Goal: Obtain resource: Download file/media

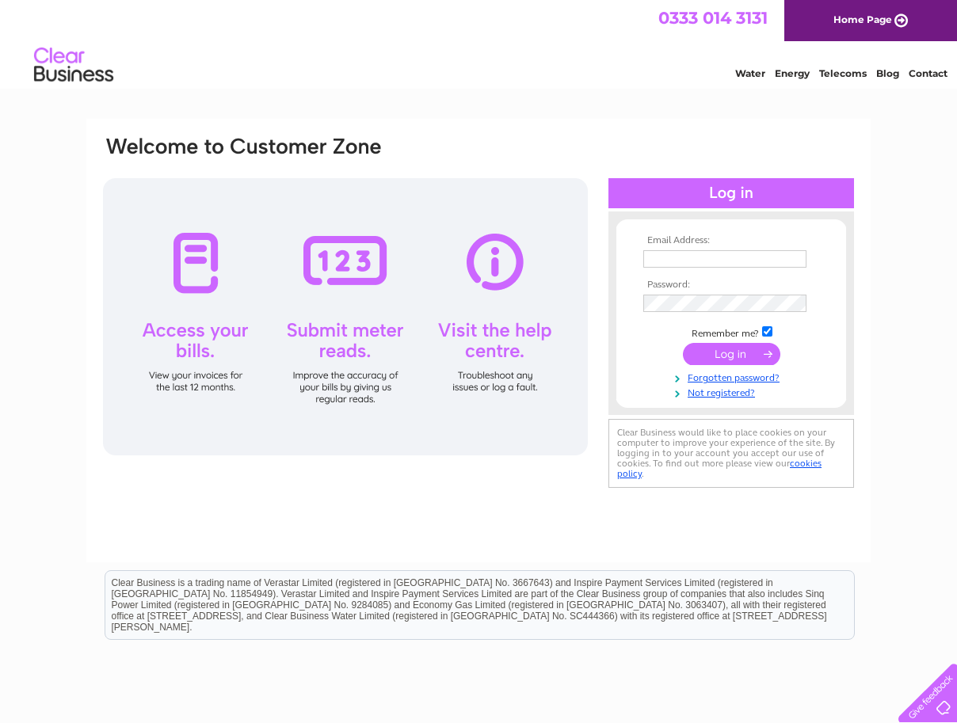
type input "[PERSON_NAME][EMAIL_ADDRESS][PERSON_NAME][DOMAIN_NAME]"
click at [715, 355] on input "submit" at bounding box center [731, 354] width 97 height 22
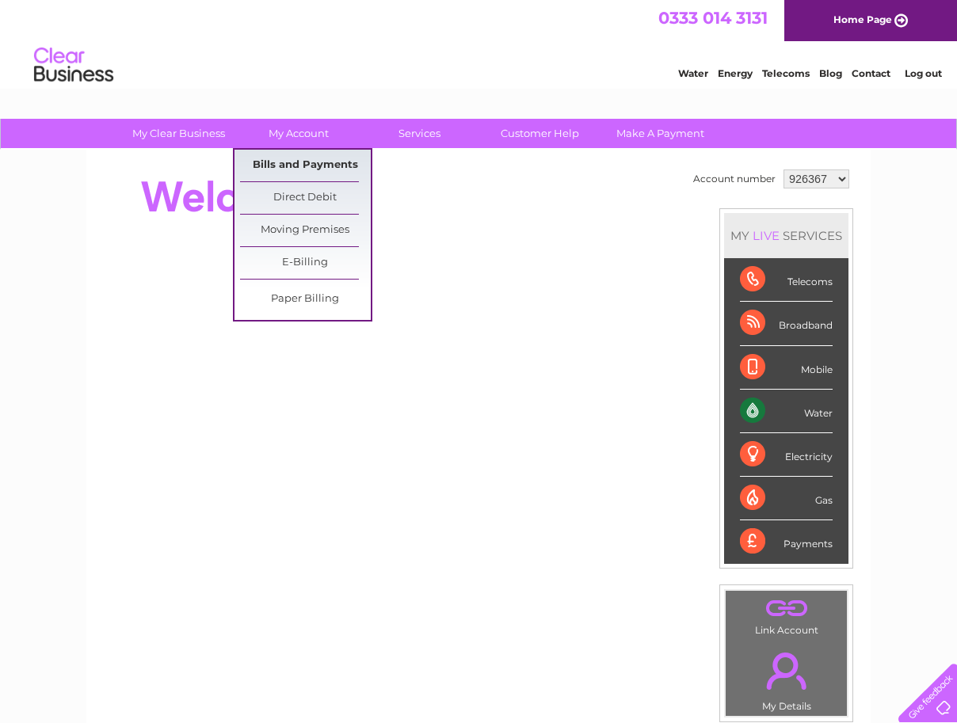
click at [296, 157] on link "Bills and Payments" at bounding box center [305, 166] width 131 height 32
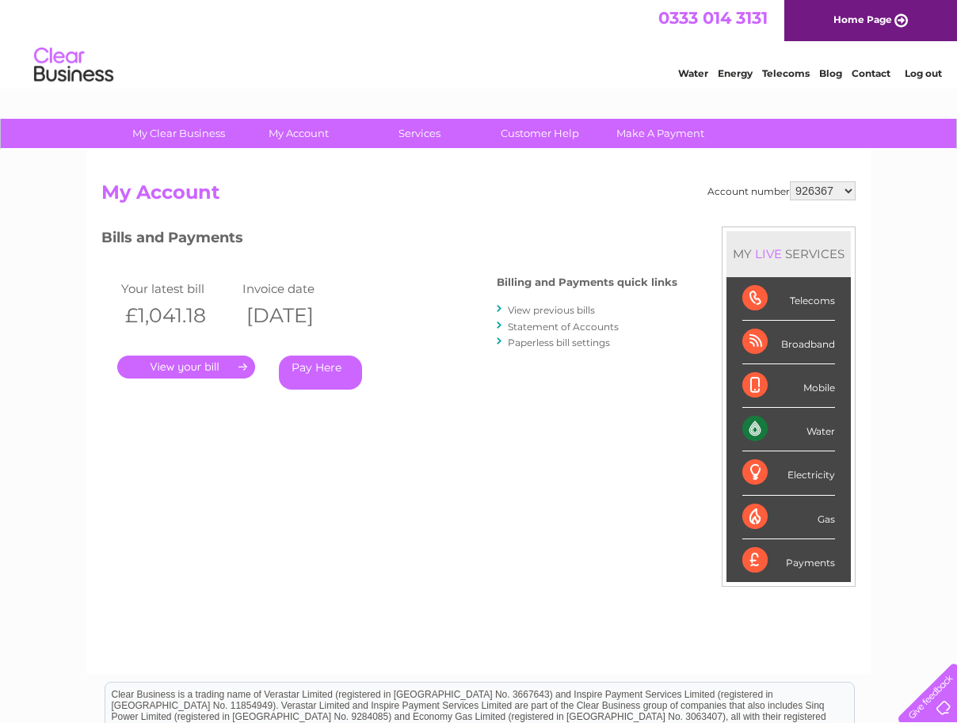
click at [186, 370] on link "." at bounding box center [186, 367] width 138 height 23
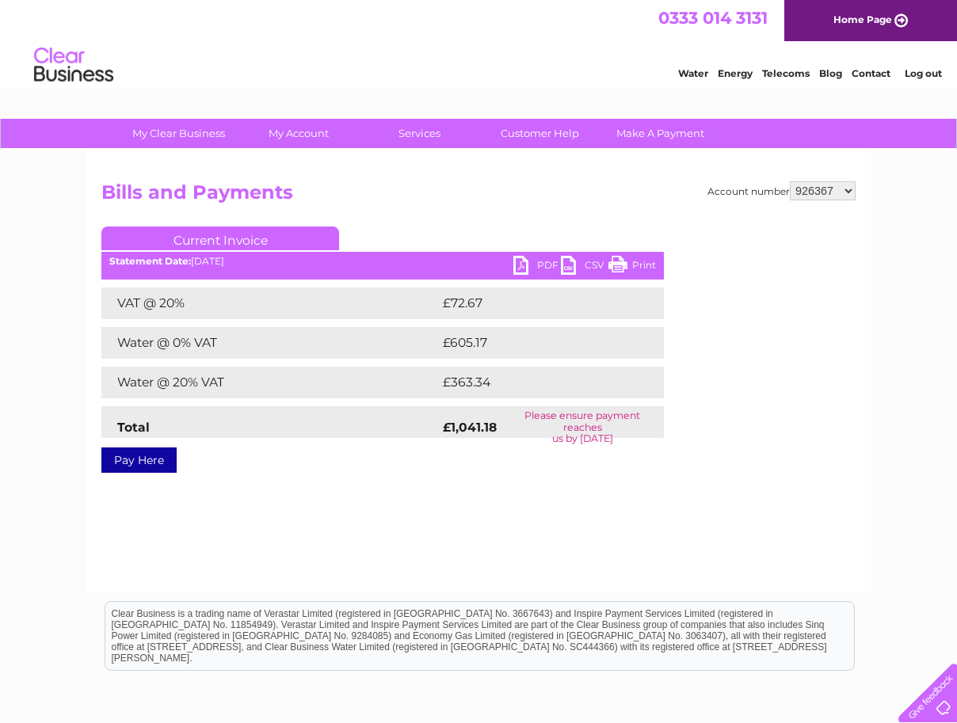
click at [517, 266] on link "PDF" at bounding box center [537, 267] width 48 height 23
click at [848, 189] on select "926367 1119041" at bounding box center [823, 190] width 66 height 19
select select "1119041"
click at [791, 181] on select "926367 1119041" at bounding box center [823, 190] width 66 height 19
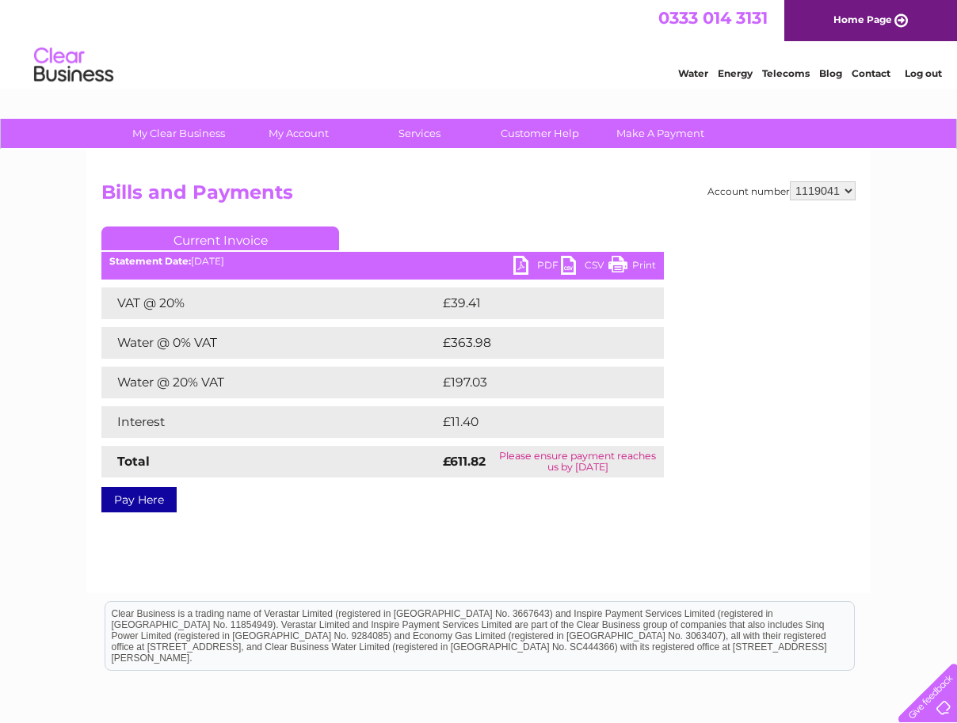
click at [517, 263] on link "PDF" at bounding box center [537, 267] width 48 height 23
click at [923, 70] on link "Log out" at bounding box center [923, 73] width 37 height 12
